Goal: Task Accomplishment & Management: Complete application form

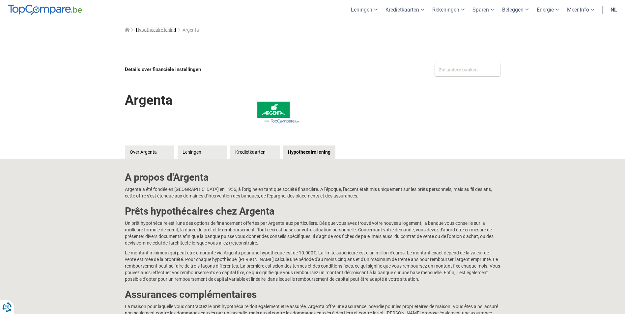
click at [155, 31] on span "Hypothecaire lening" at bounding box center [156, 29] width 41 height 5
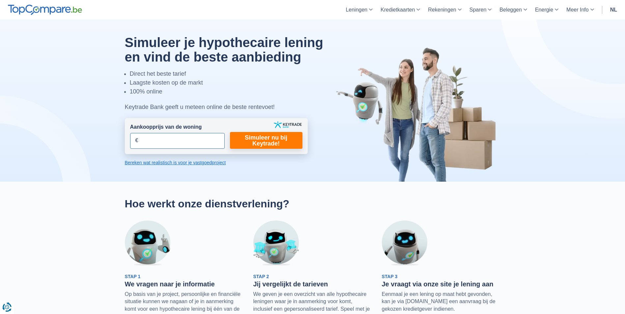
click at [157, 143] on input "Aankoopprijs van de woning" at bounding box center [177, 141] width 95 height 16
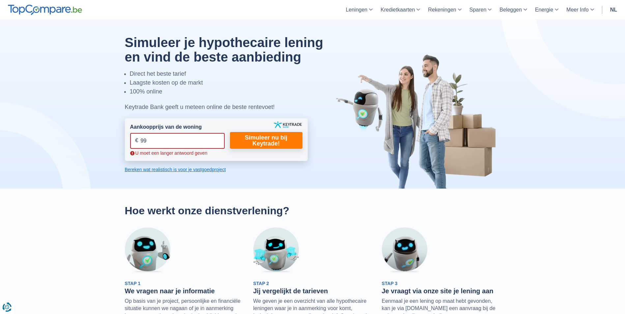
type input "9"
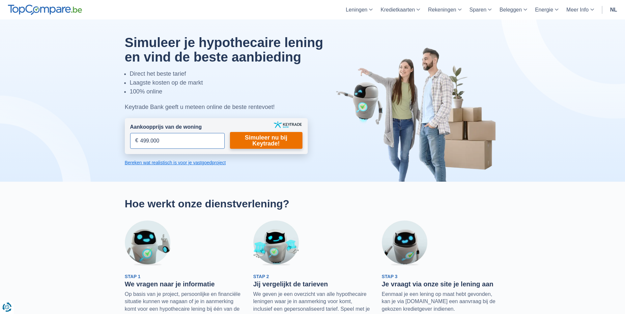
type input "499.000"
click at [267, 138] on link "Simuleer nu bij Keytrade!" at bounding box center [266, 140] width 73 height 17
click at [268, 137] on link "Simuleer nu bij Keytrade!" at bounding box center [266, 140] width 73 height 17
click at [269, 139] on link "Simuleer nu bij Keytrade!" at bounding box center [266, 140] width 73 height 17
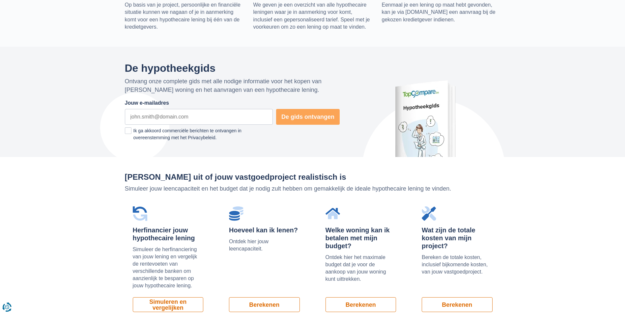
scroll to position [363, 0]
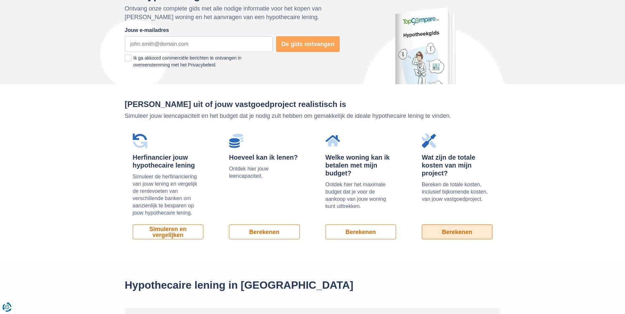
click at [458, 235] on link "Berekenen" at bounding box center [457, 232] width 71 height 15
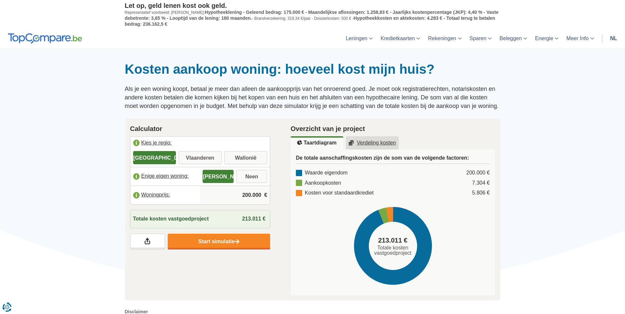
click at [197, 157] on input "Vlaanderen" at bounding box center [200, 159] width 43 height 12
radio input "true"
click at [247, 195] on input "200.000" at bounding box center [235, 196] width 65 height 18
click at [245, 193] on input "200.000" at bounding box center [235, 196] width 65 height 18
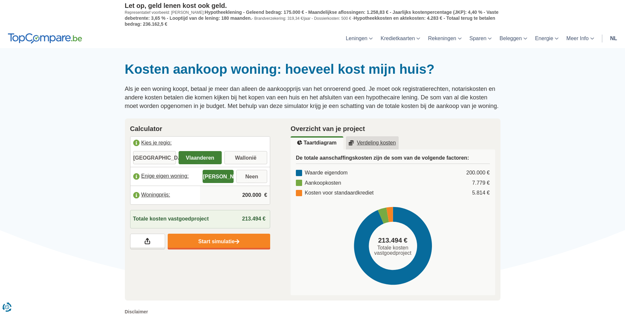
click at [245, 193] on input "200.000" at bounding box center [235, 196] width 65 height 18
type input "9"
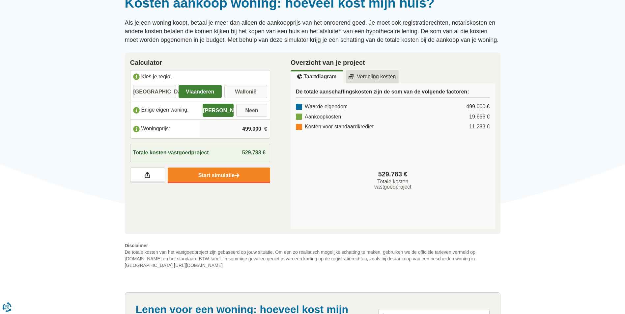
scroll to position [66, 0]
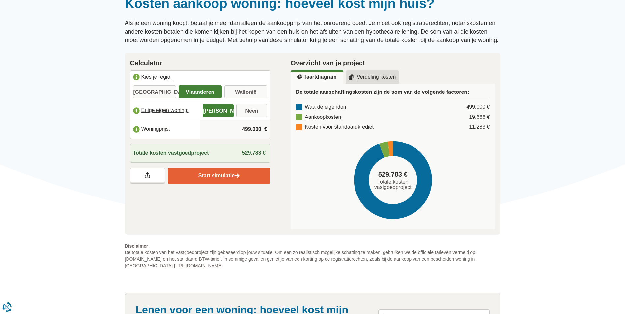
type input "499.000"
click at [217, 175] on link "Start simulatie" at bounding box center [219, 176] width 103 height 16
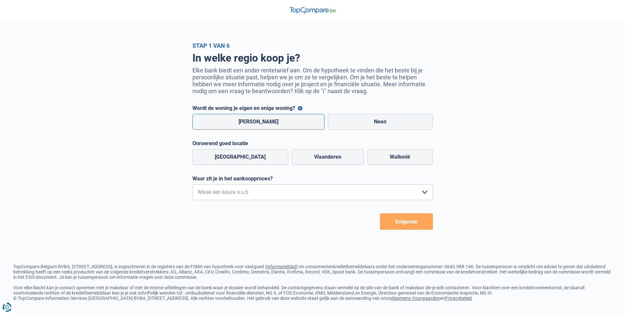
click at [249, 123] on label "Ja" at bounding box center [259, 122] width 133 height 16
click at [249, 123] on input "Ja" at bounding box center [259, 122] width 133 height 16
radio input "true"
click at [309, 157] on label "Vlaanderen" at bounding box center [328, 157] width 73 height 16
click at [309, 157] on input "Vlaanderen" at bounding box center [328, 157] width 73 height 16
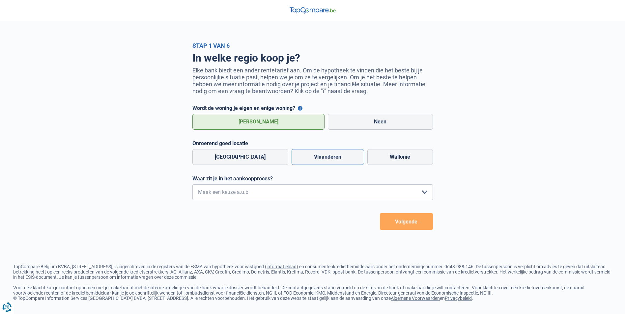
radio input "true"
click at [232, 194] on select "Ik wil me uitsluitend informeren omdat ik op dit moment geen concrete plannen h…" at bounding box center [313, 193] width 241 height 16
select select "0"
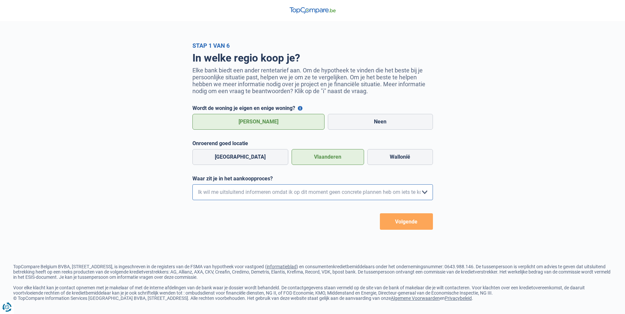
click at [193, 186] on select "Ik wil me uitsluitend informeren omdat ik op dit moment geen concrete plannen h…" at bounding box center [313, 193] width 241 height 16
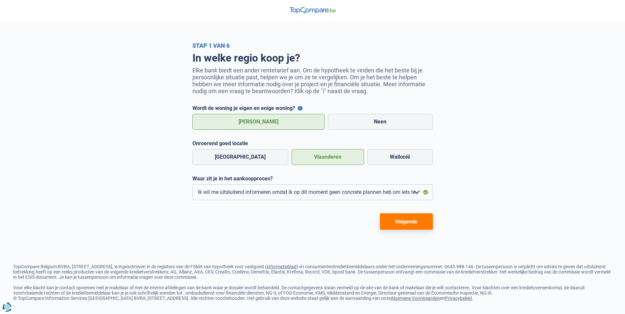
click at [404, 222] on button "Volgende" at bounding box center [406, 222] width 53 height 16
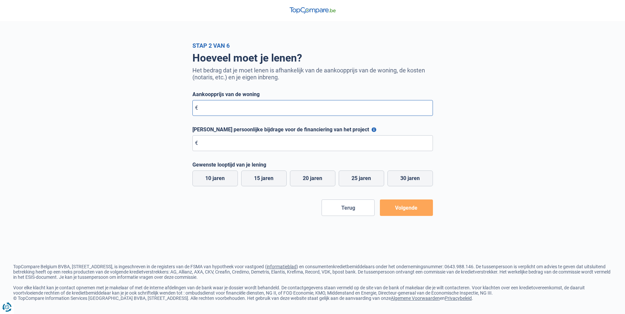
click at [230, 105] on input "Aankoopprijs van de woning" at bounding box center [313, 108] width 241 height 16
type input "9"
type input "499.000"
click at [224, 143] on input "Maximale persoonlijke bijdrage voor de financiering van het project" at bounding box center [313, 143] width 241 height 16
type input "50.000"
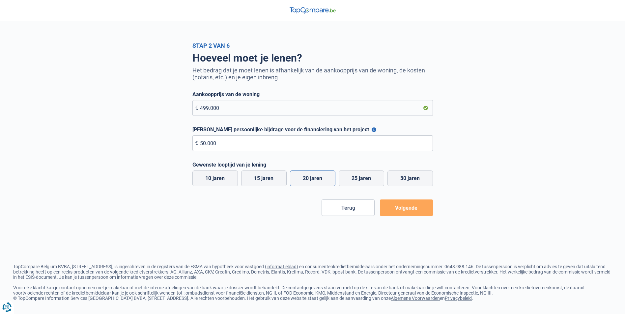
click at [316, 180] on label "20 jaren" at bounding box center [312, 179] width 45 height 16
click at [316, 180] on input "20 jaren" at bounding box center [312, 179] width 45 height 16
radio input "true"
click at [408, 206] on button "Volgende" at bounding box center [406, 208] width 53 height 16
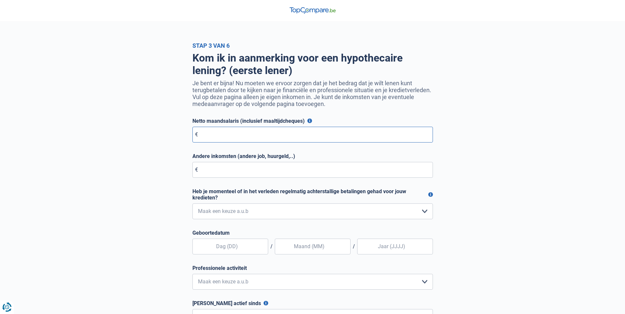
click at [241, 137] on input "Netto maandsalaris (inclusief maaltijdcheques)" at bounding box center [313, 135] width 241 height 16
type input "6.000"
click at [232, 212] on select "Nee, nooit Ja, maar ik heb deze minder dan een jaar geleden afbetaald Ja, maar …" at bounding box center [313, 212] width 241 height 16
select select "0"
click at [193, 205] on select "Nee, nooit Ja, maar ik heb deze minder dan een jaar geleden afbetaald Ja, maar …" at bounding box center [313, 212] width 241 height 16
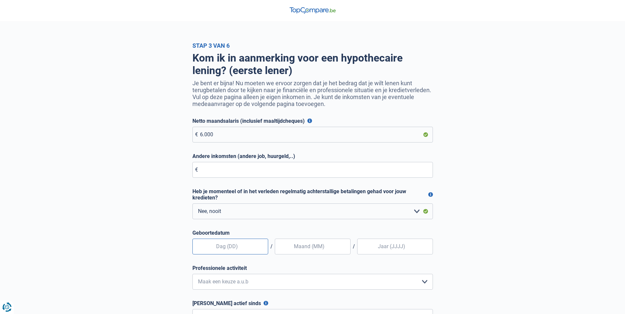
click at [218, 247] on input "text" at bounding box center [231, 247] width 76 height 16
type input "15"
type input "03"
type input "1970"
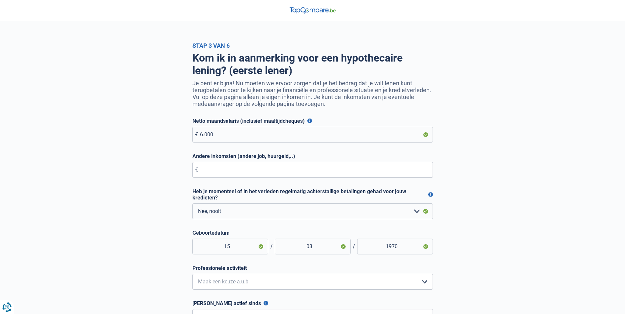
click at [170, 266] on div "Kom ik in aanmerking voor een hypothecaire lening? (eerste lener) Je bent er bi…" at bounding box center [313, 202] width 376 height 306
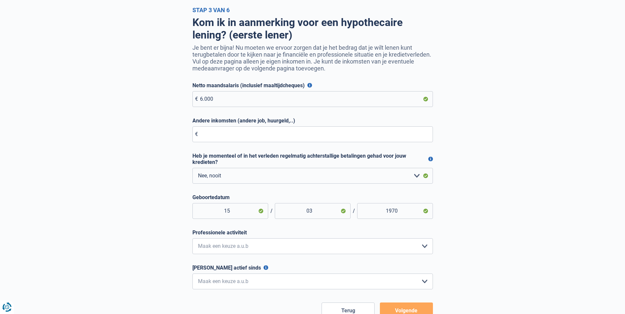
scroll to position [66, 0]
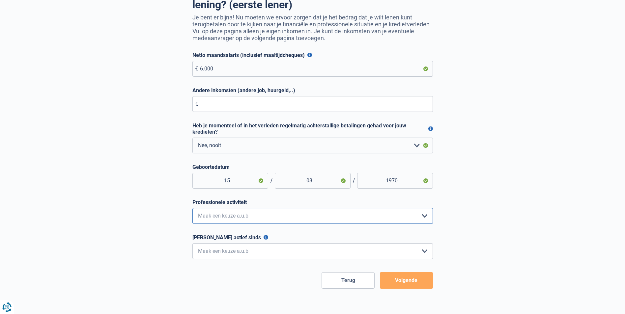
click at [222, 217] on select "Bediende Arbeider Ambtenaar Zelfstandige Bedrijfsleider Gepensioneerde Vrij ber…" at bounding box center [313, 216] width 241 height 16
select select "independent"
click at [193, 210] on select "Bediende Arbeider Ambtenaar Zelfstandige Bedrijfsleider Gepensioneerde Vrij ber…" at bounding box center [313, 216] width 241 height 16
click at [222, 254] on select "< 6 maanden 6 - 12 maanden 12 - 24 maanden 24 - 36 maanden > 36 maanden Maak ee…" at bounding box center [313, 252] width 241 height 16
select select "less6"
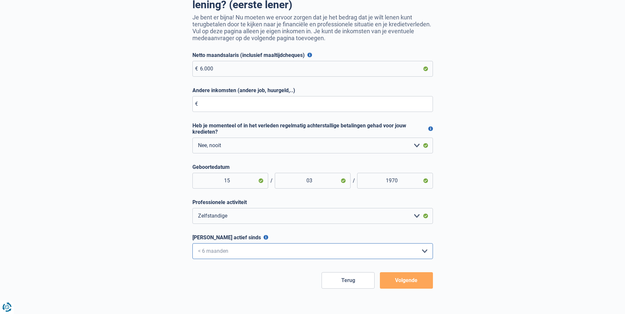
click at [193, 245] on select "< 6 maanden 6 - 12 maanden 12 - 24 maanden 24 - 36 maanden > 36 maanden Maak ee…" at bounding box center [313, 252] width 241 height 16
click at [403, 284] on button "Volgende" at bounding box center [406, 281] width 53 height 16
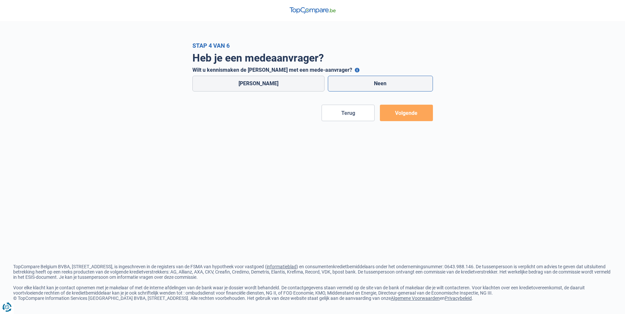
click at [373, 82] on label "Neen" at bounding box center [380, 84] width 105 height 16
click at [373, 82] on input "Neen" at bounding box center [380, 84] width 105 height 16
radio input "true"
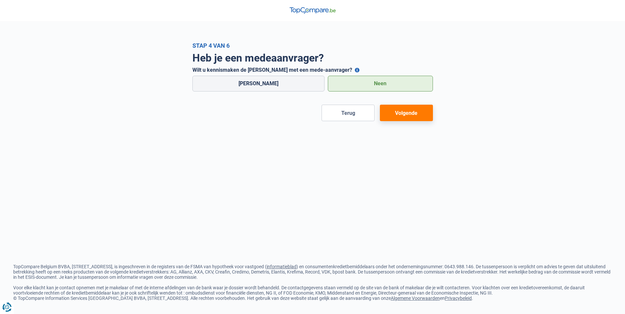
click at [402, 113] on button "Volgende" at bounding box center [406, 113] width 53 height 16
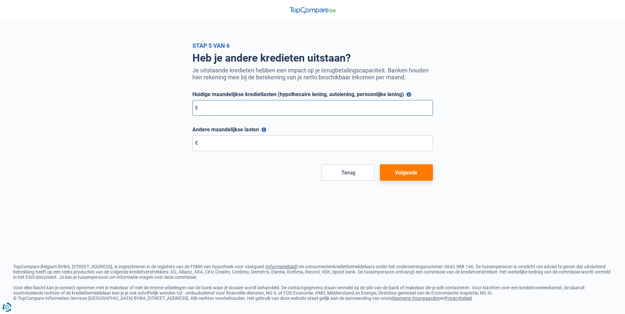
click at [224, 106] on input "Huidige maandelijkse kredietlasten (hypothecaire lening, autolening, persoonlij…" at bounding box center [313, 108] width 241 height 16
type input "585"
click at [398, 175] on button "Volgende" at bounding box center [406, 173] width 53 height 16
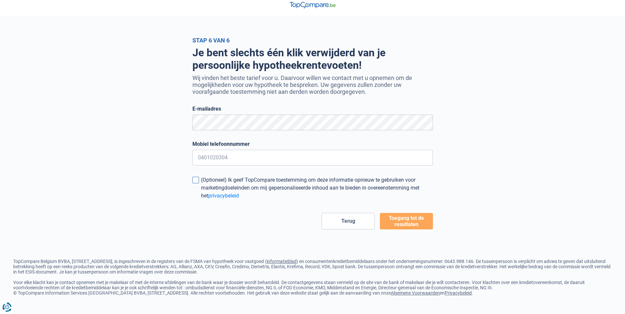
scroll to position [6, 0]
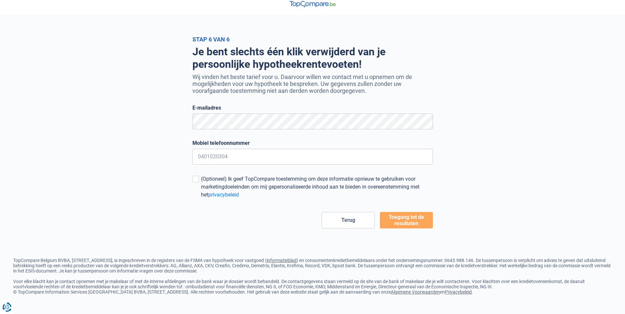
click at [410, 222] on button "Toegang tot de resultaten" at bounding box center [406, 220] width 53 height 16
